Goal: Subscribe to service/newsletter: Subscribe to service/newsletter

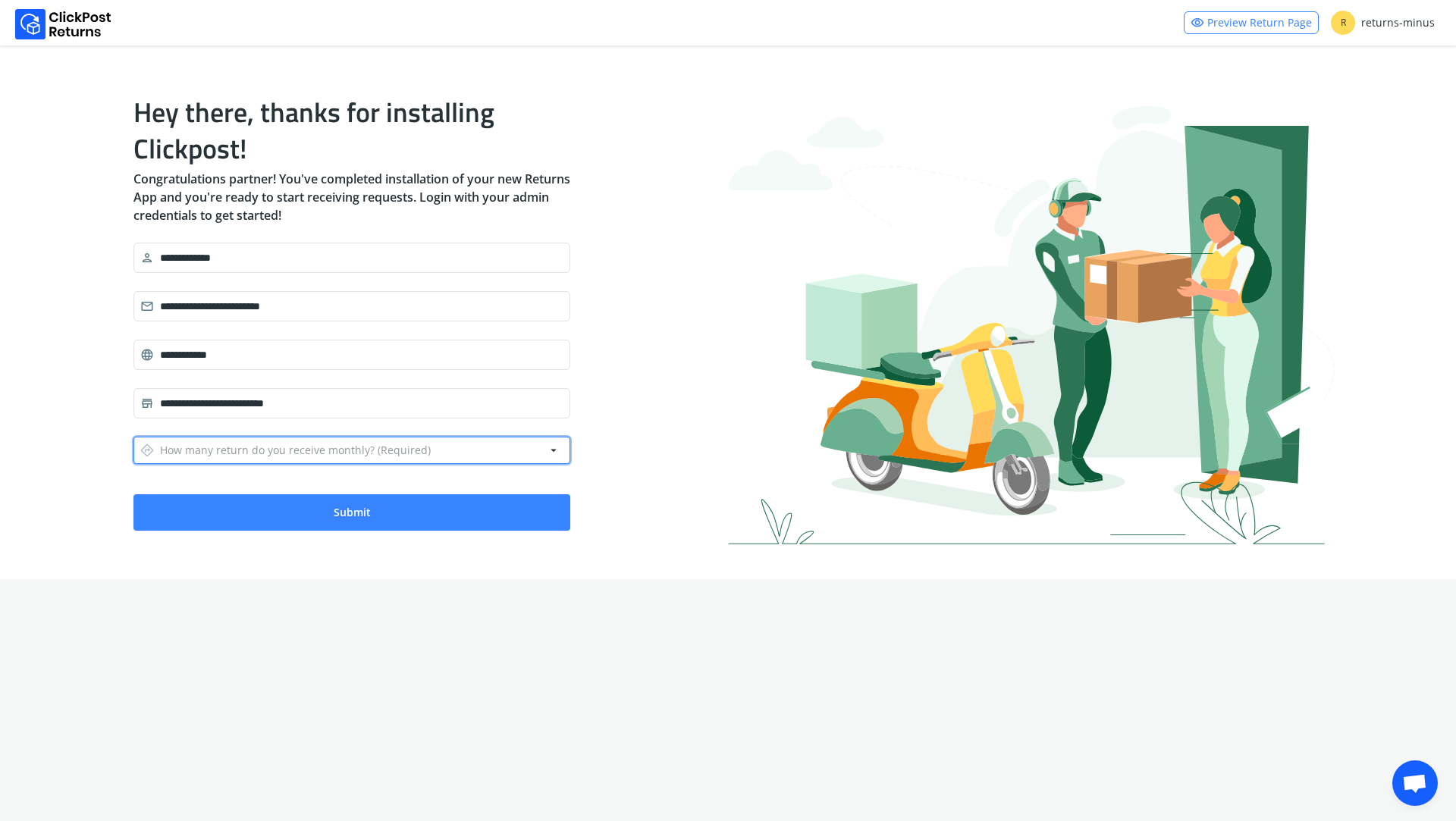
click at [237, 454] on div "directions How many return do you receive monthly? (Required)" at bounding box center [286, 450] width 291 height 21
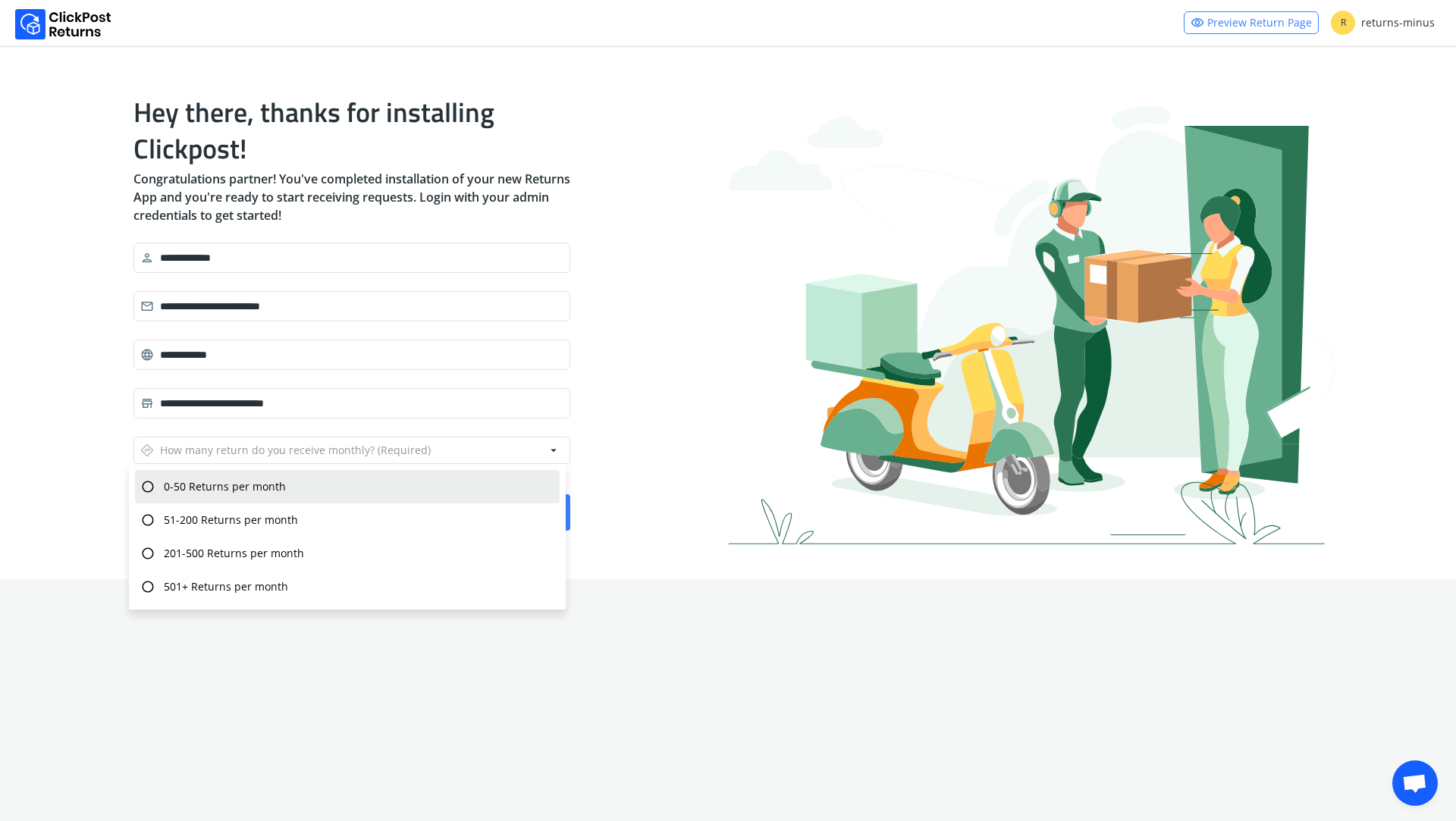
click at [227, 485] on span "0-50 Returns per month" at bounding box center [224, 486] width 122 height 15
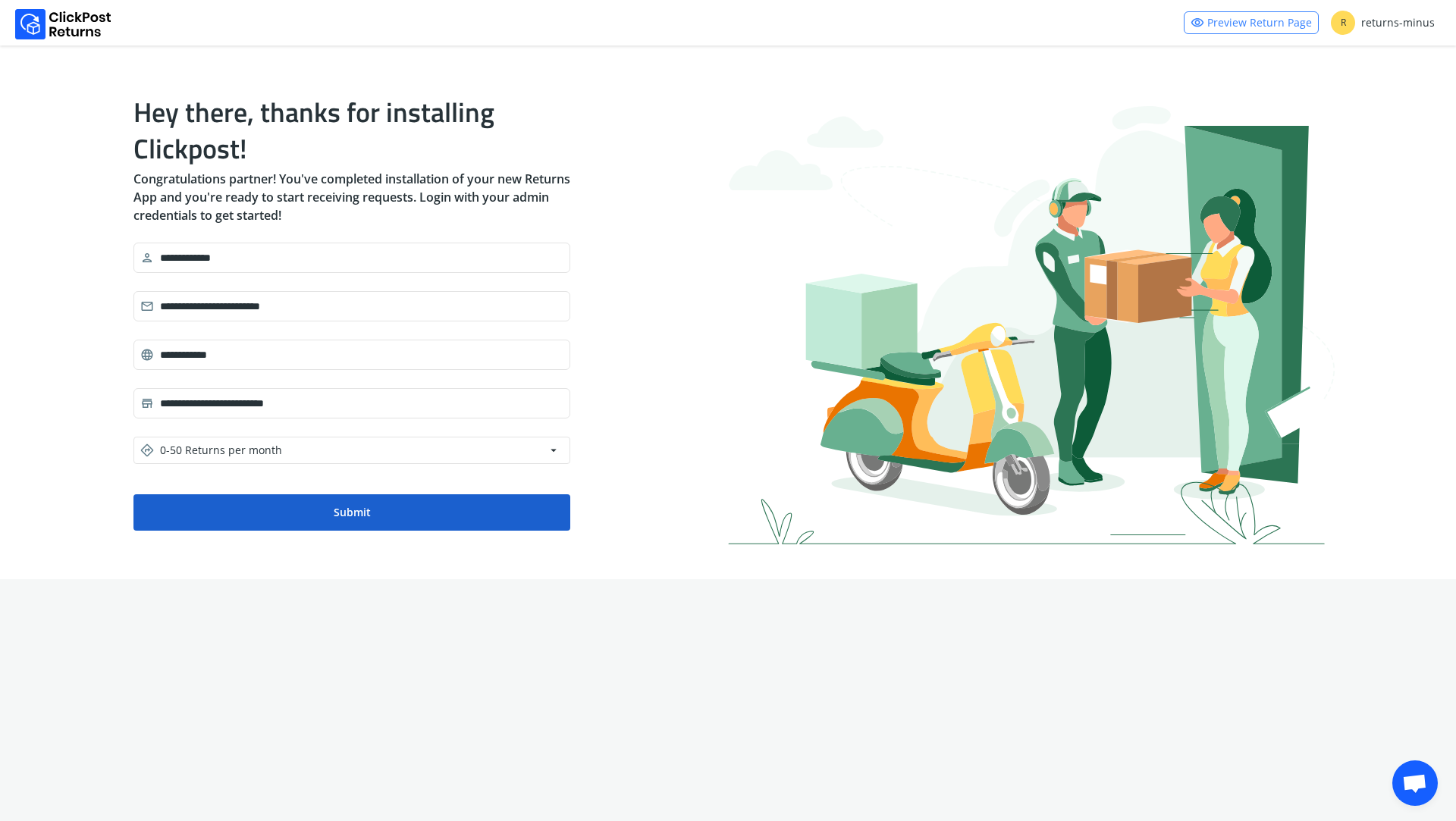
click at [268, 523] on button "Submit" at bounding box center [351, 512] width 437 height 36
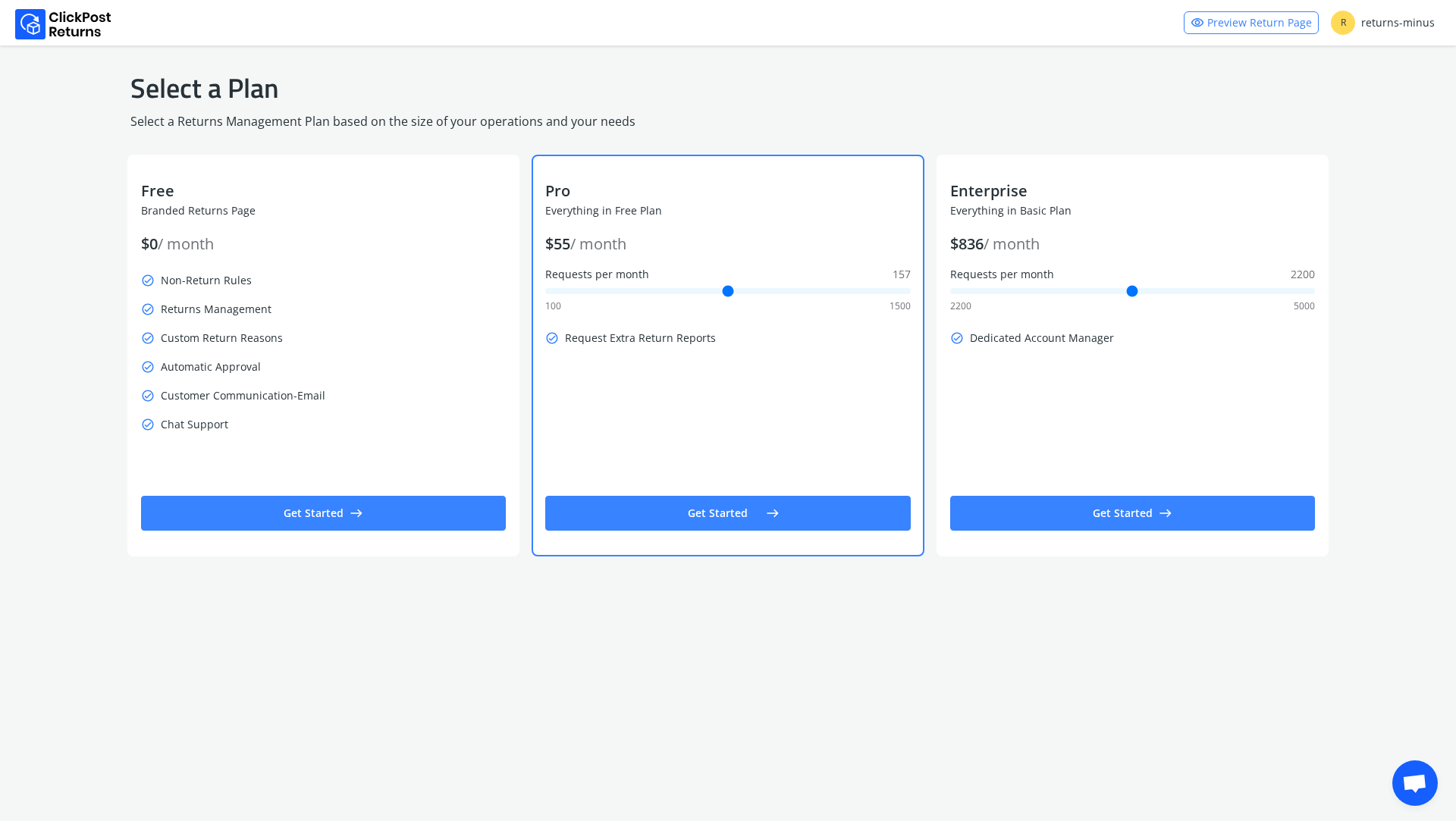
type input "***"
drag, startPoint x: 550, startPoint y: 293, endPoint x: 535, endPoint y: 290, distance: 15.3
click at [546, 290] on input "Requests per month 157" at bounding box center [728, 291] width 365 height 6
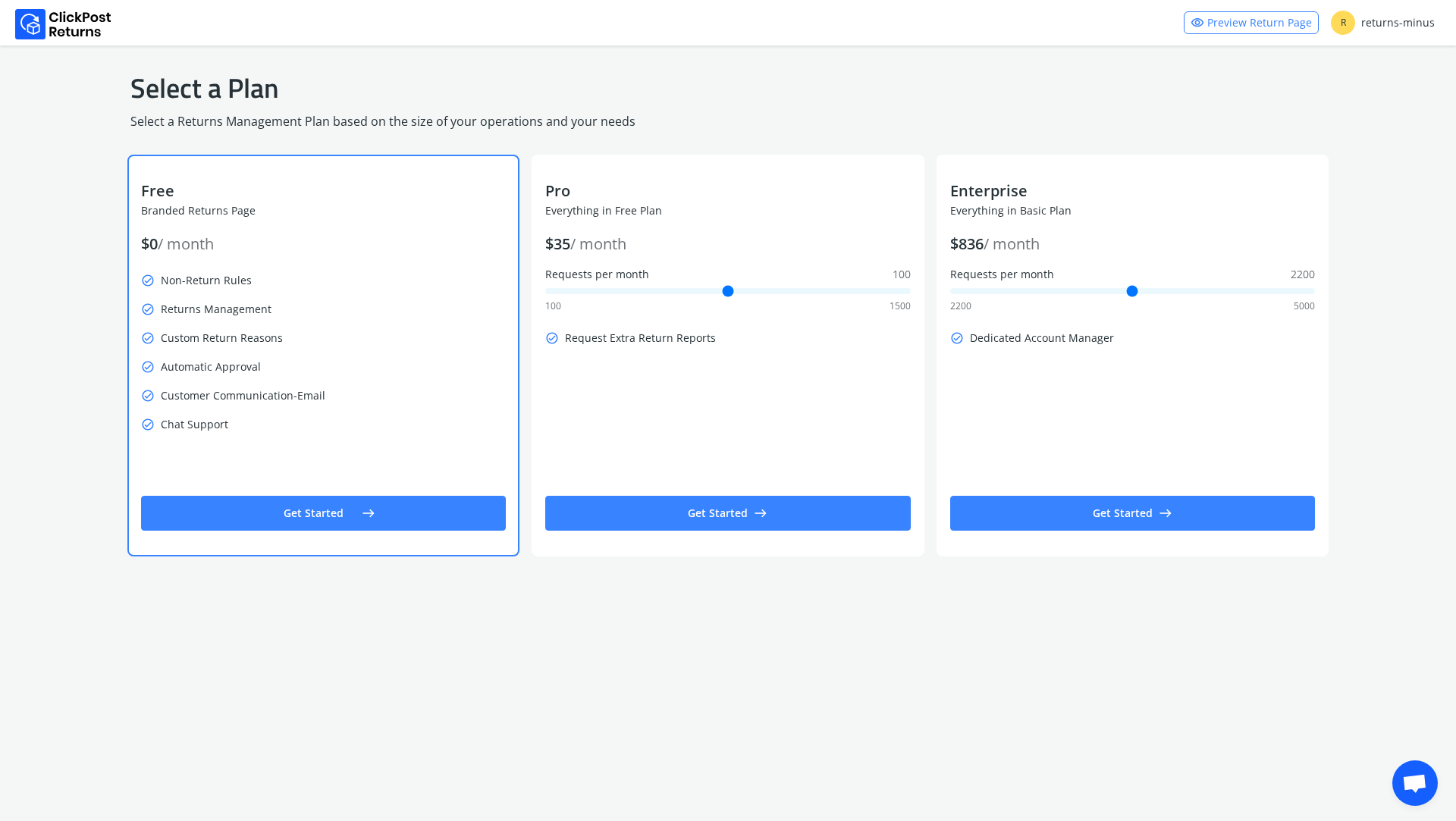
click at [273, 510] on button "Get Started east" at bounding box center [324, 513] width 365 height 35
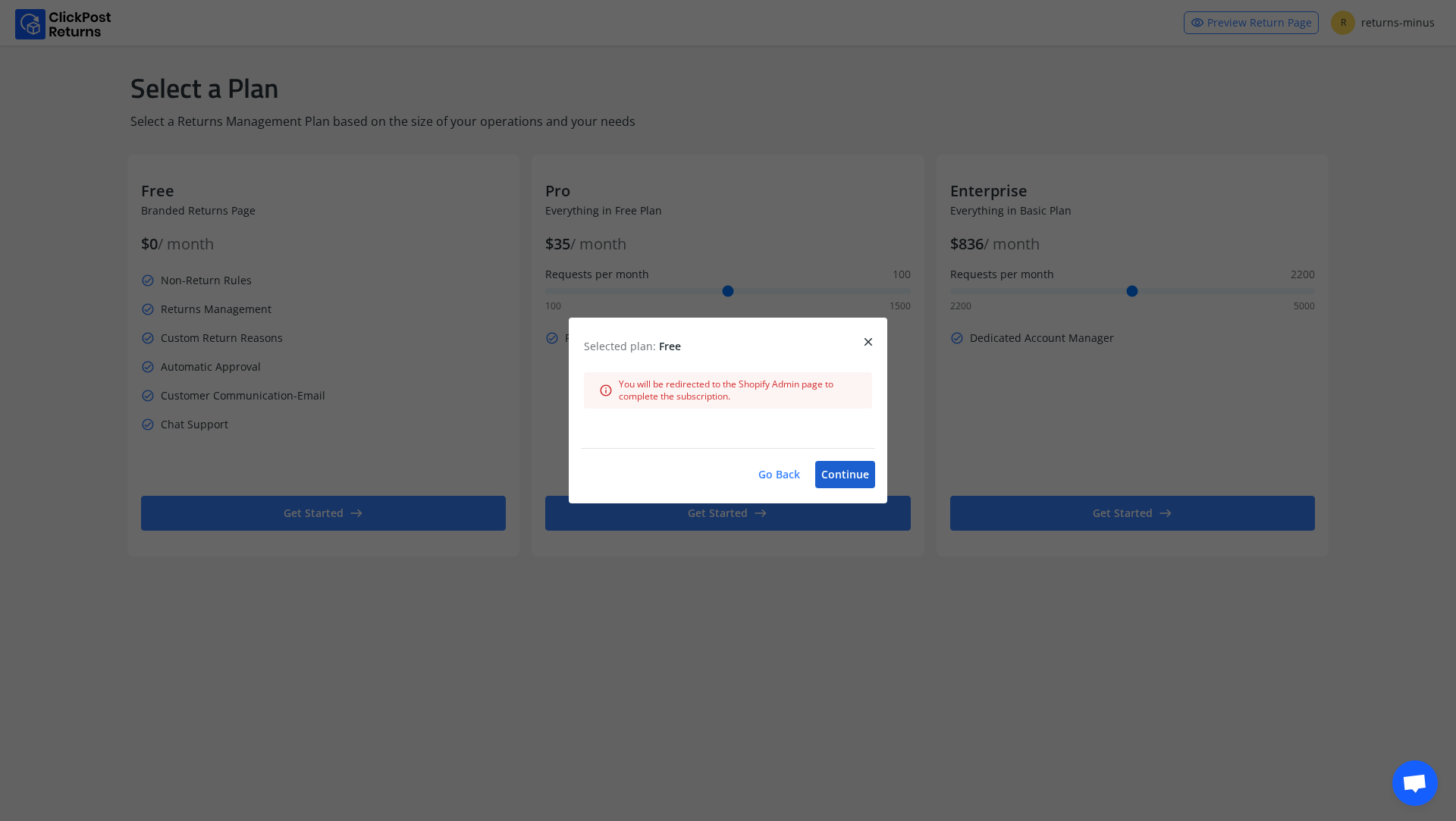
click at [831, 478] on button "Continue" at bounding box center [846, 474] width 60 height 28
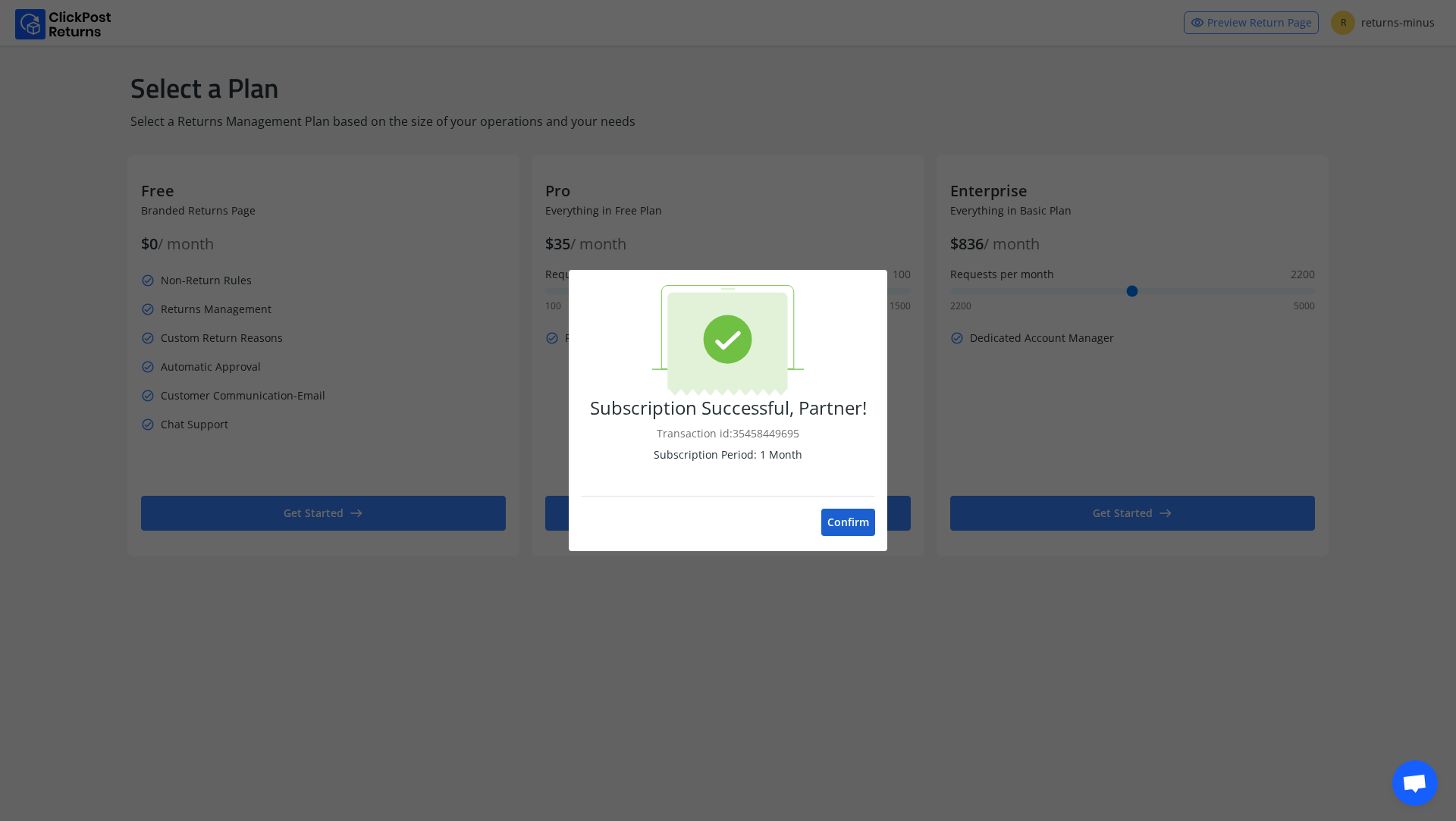
click at [850, 519] on button "Confirm" at bounding box center [848, 522] width 54 height 28
